Goal: Task Accomplishment & Management: Manage account settings

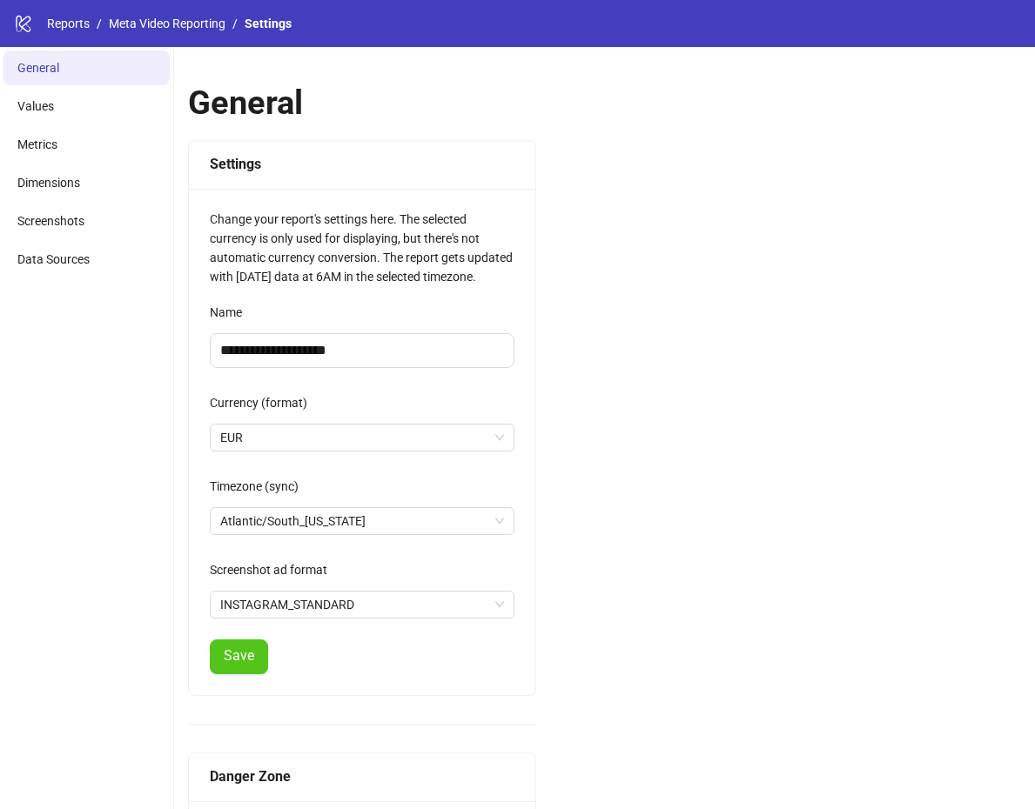
click at [149, 425] on ul "General Values Metrics Dimensions Screenshots Data Sources" at bounding box center [87, 491] width 174 height 888
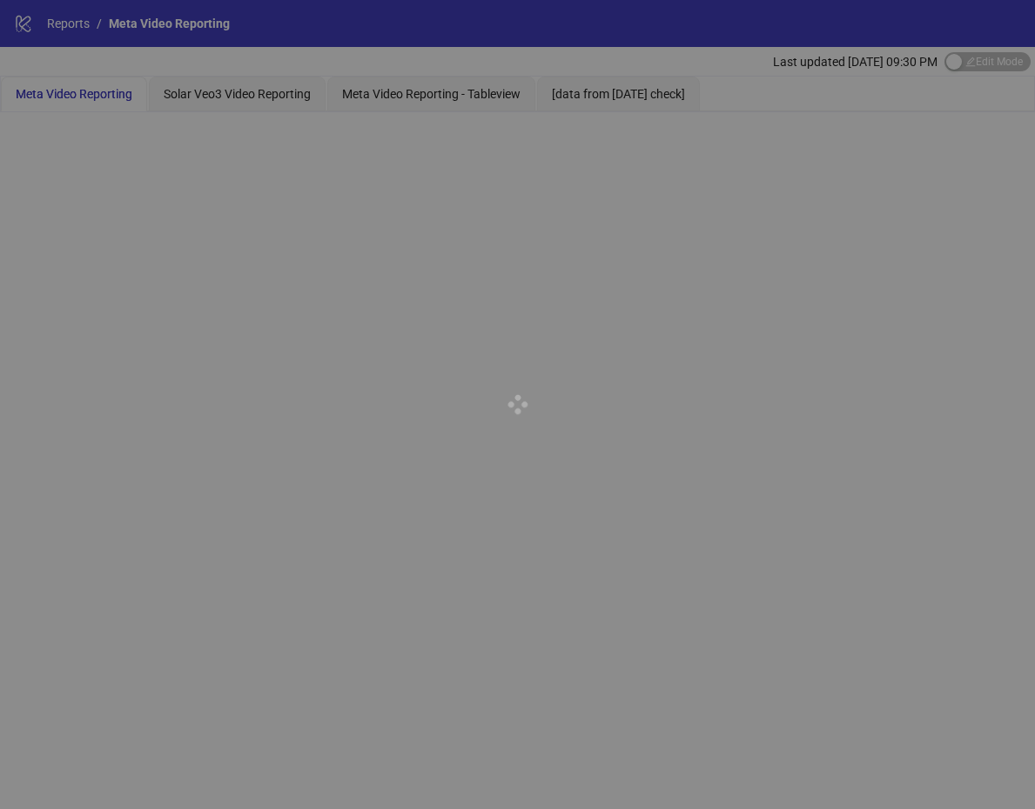
click at [604, 107] on div at bounding box center [517, 404] width 1035 height 809
click at [622, 103] on div at bounding box center [517, 404] width 1035 height 809
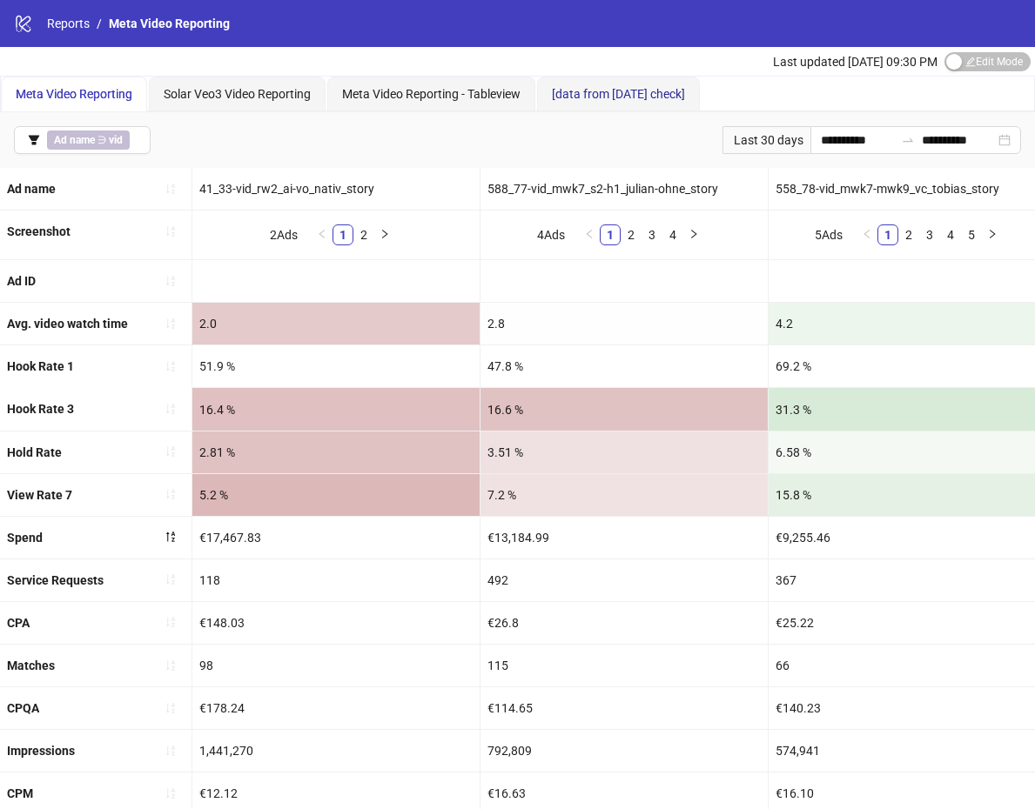
click at [638, 87] on span "[data from [DATE] check]" at bounding box center [618, 94] width 133 height 14
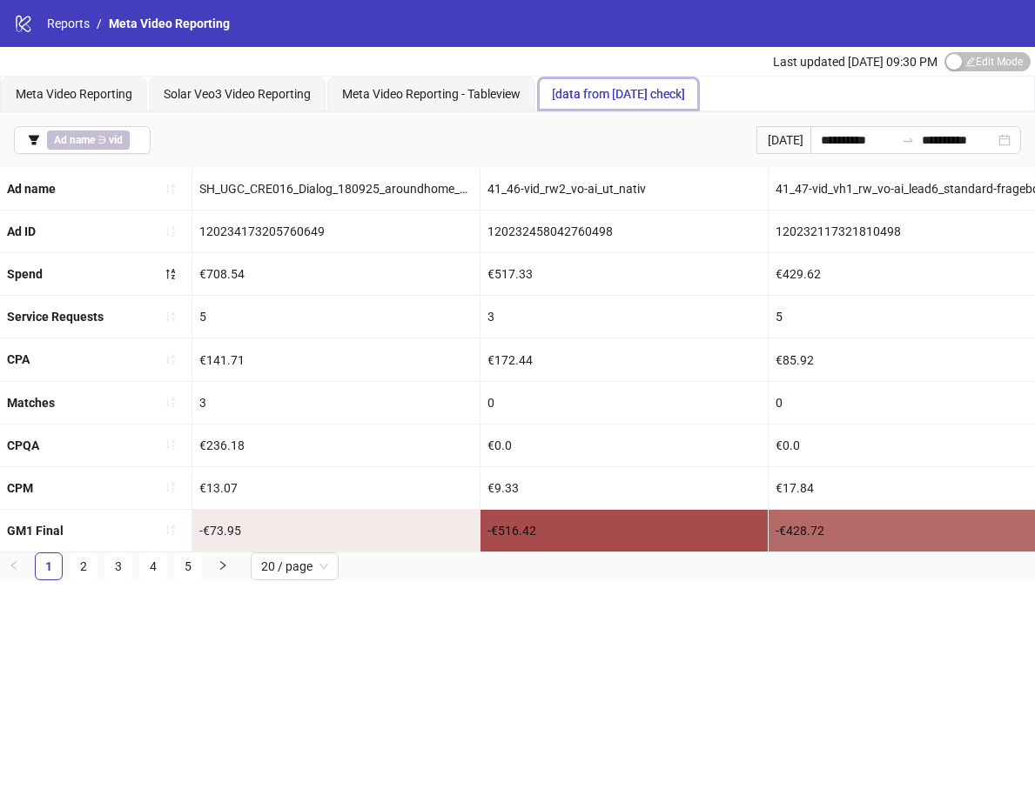
click at [1016, 77] on div "Meta Video Reporting Solar Veo3 Video Reporting Meta Video Reporting - Tablevie…" at bounding box center [517, 94] width 1033 height 35
click at [1015, 65] on span "Edit Mode Edit Mode" at bounding box center [987, 61] width 86 height 19
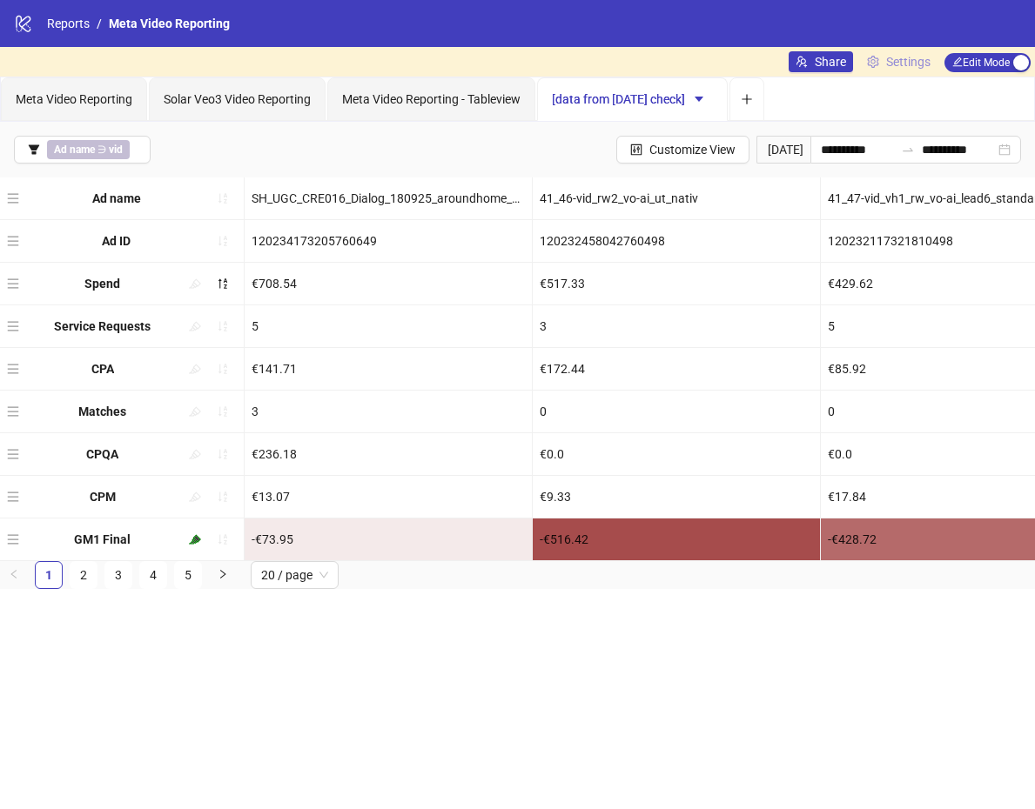
click at [892, 69] on span "Settings" at bounding box center [908, 61] width 44 height 19
